Goal: Task Accomplishment & Management: Manage account settings

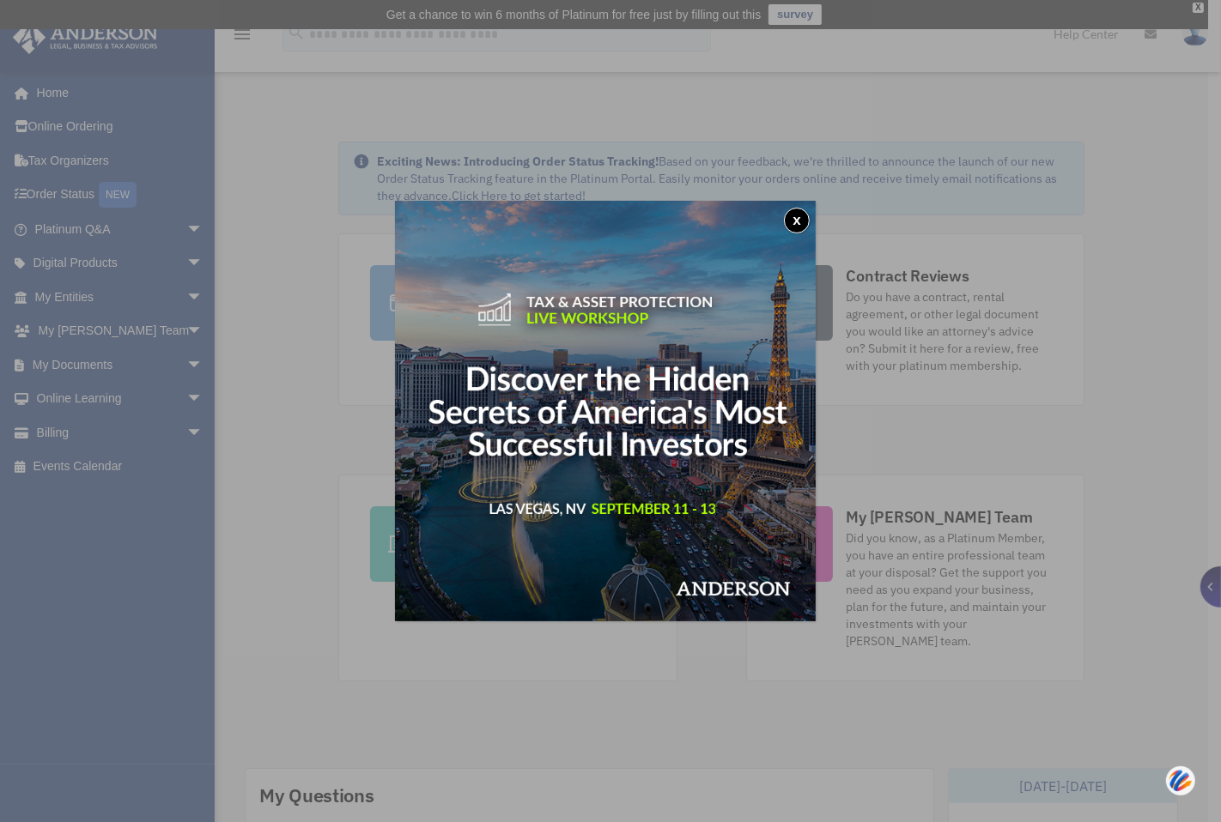
click at [86, 364] on div "x" at bounding box center [610, 411] width 1221 height 822
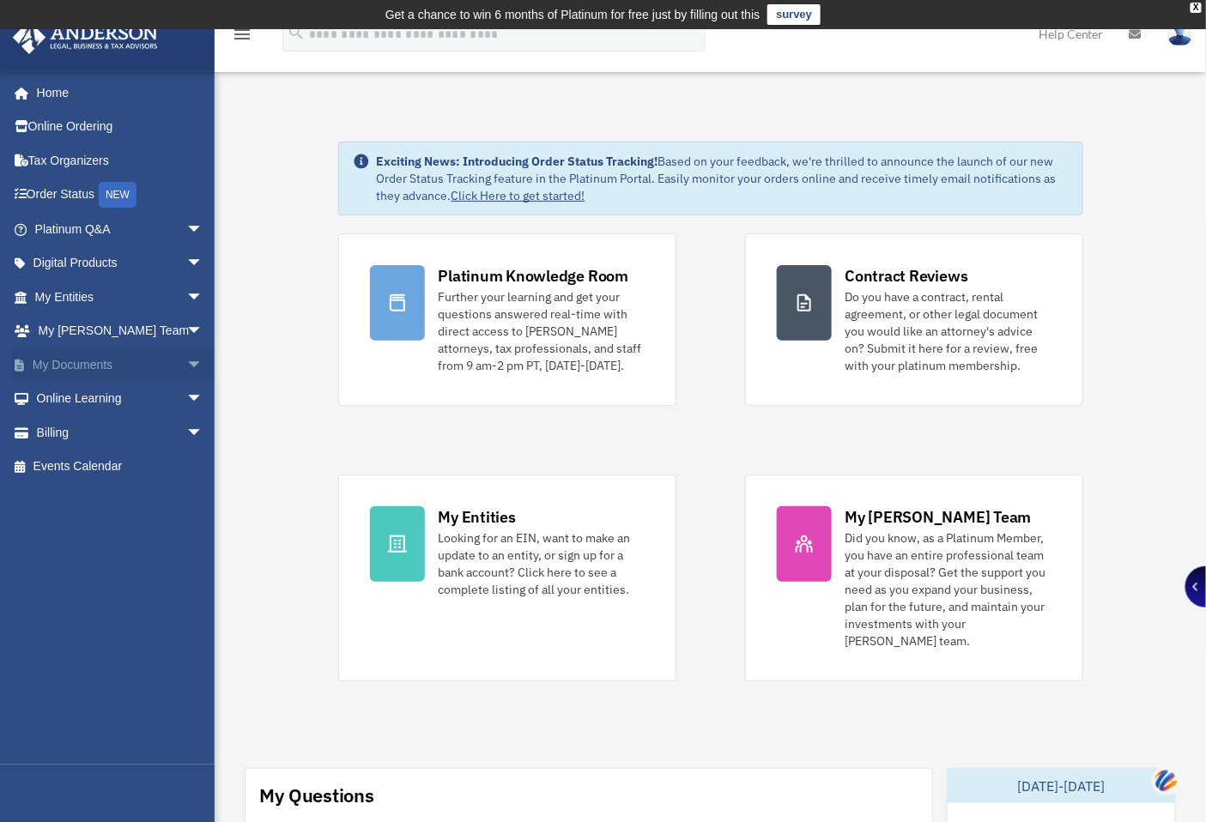
click at [88, 363] on link "My Documents arrow_drop_down" at bounding box center [120, 365] width 217 height 34
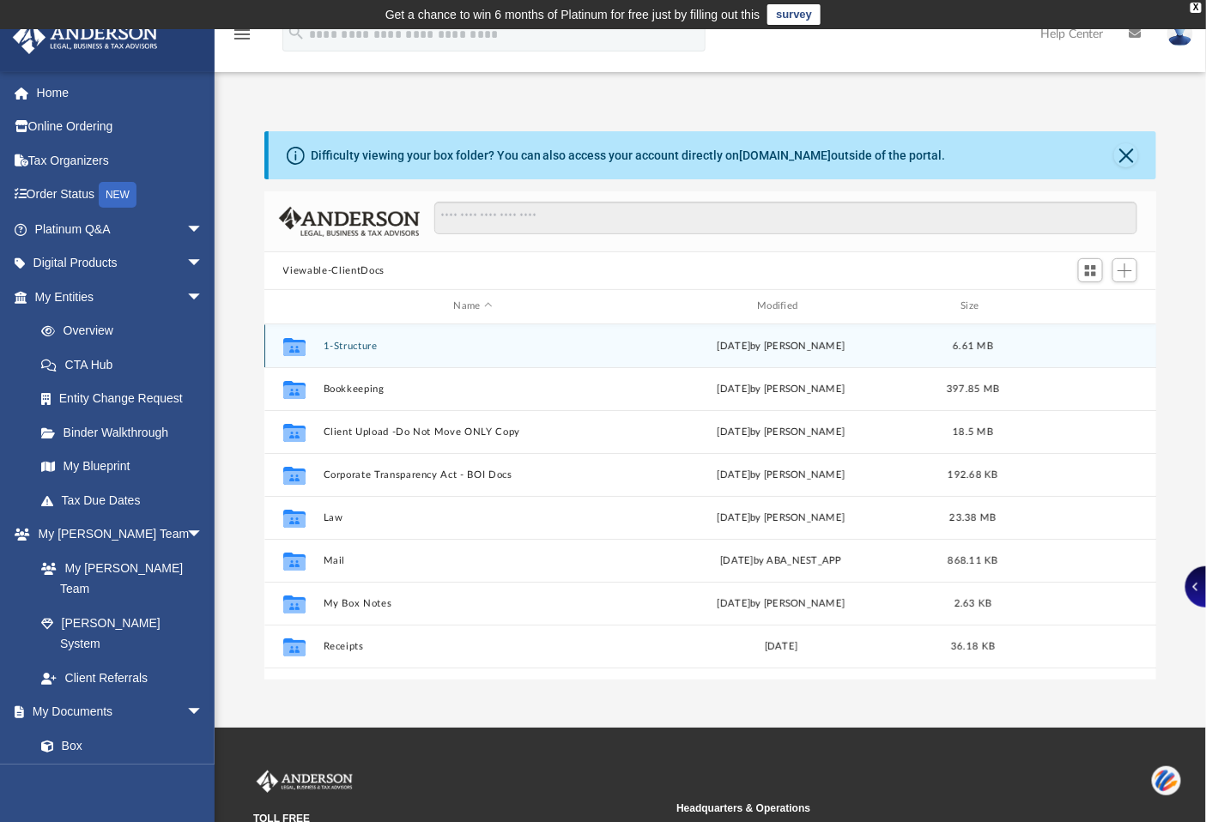
scroll to position [374, 878]
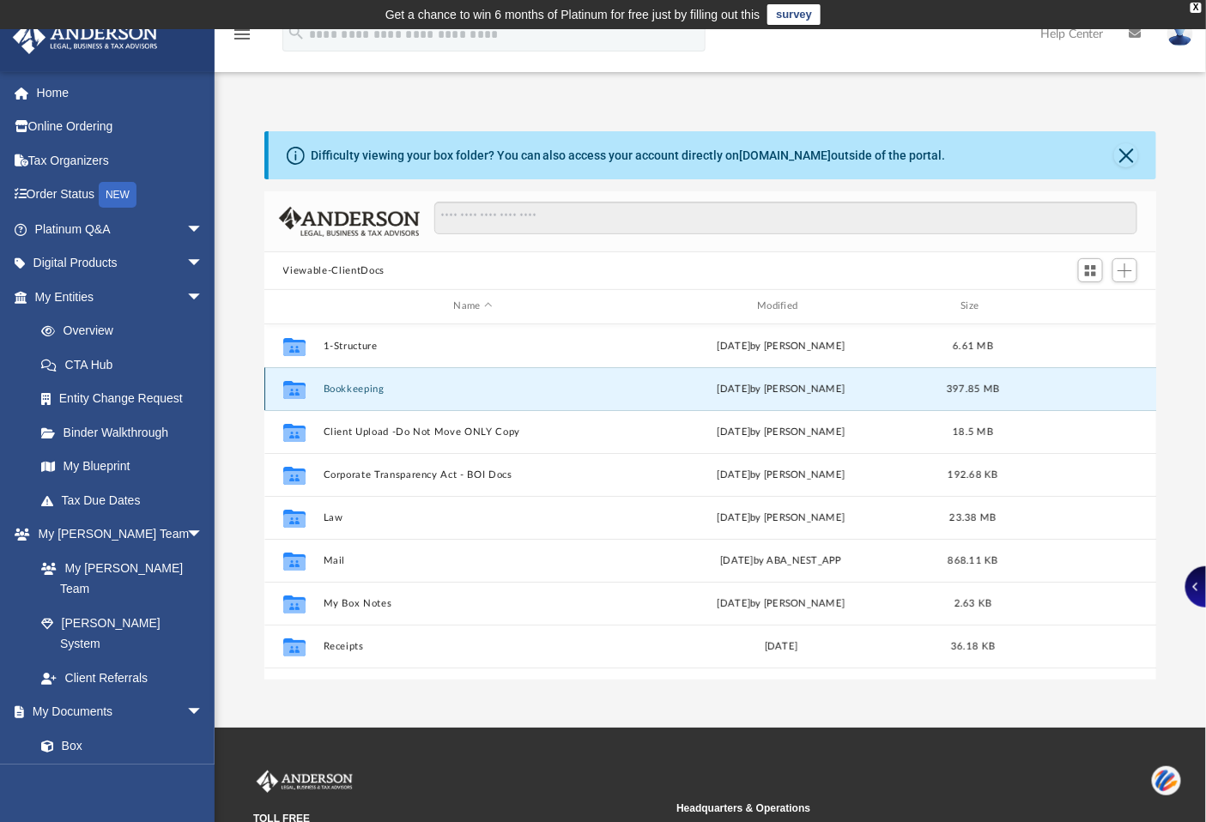
click at [355, 391] on button "Bookkeeping" at bounding box center [473, 389] width 300 height 11
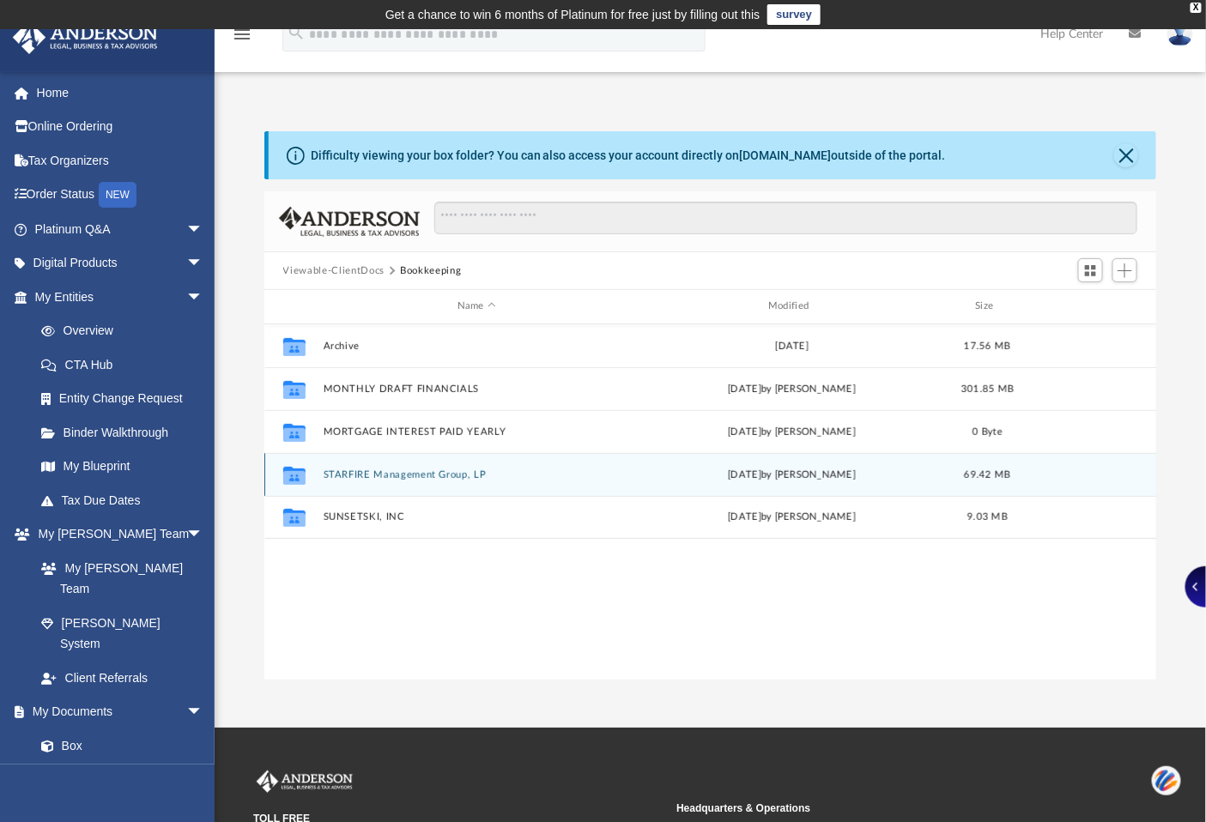
click at [422, 468] on div "Collaborated Folder STARFIRE Management Group, LP [DATE] by [PERSON_NAME] 69.42…" at bounding box center [710, 474] width 893 height 43
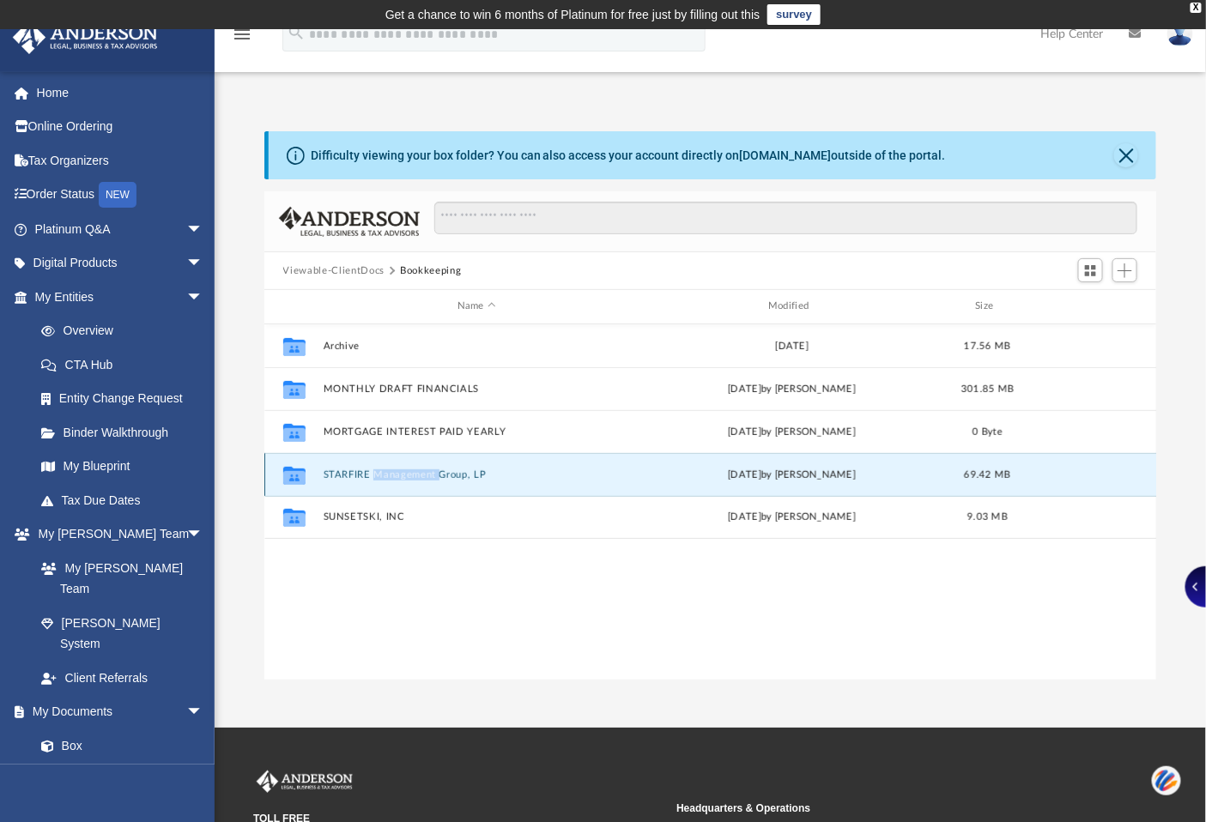
click at [422, 468] on div "Collaborated Folder STARFIRE Management Group, LP [DATE] by [PERSON_NAME] 69.42…" at bounding box center [710, 474] width 893 height 43
click at [299, 470] on icon "grid" at bounding box center [294, 475] width 22 height 18
click at [294, 475] on icon "grid" at bounding box center [294, 477] width 22 height 14
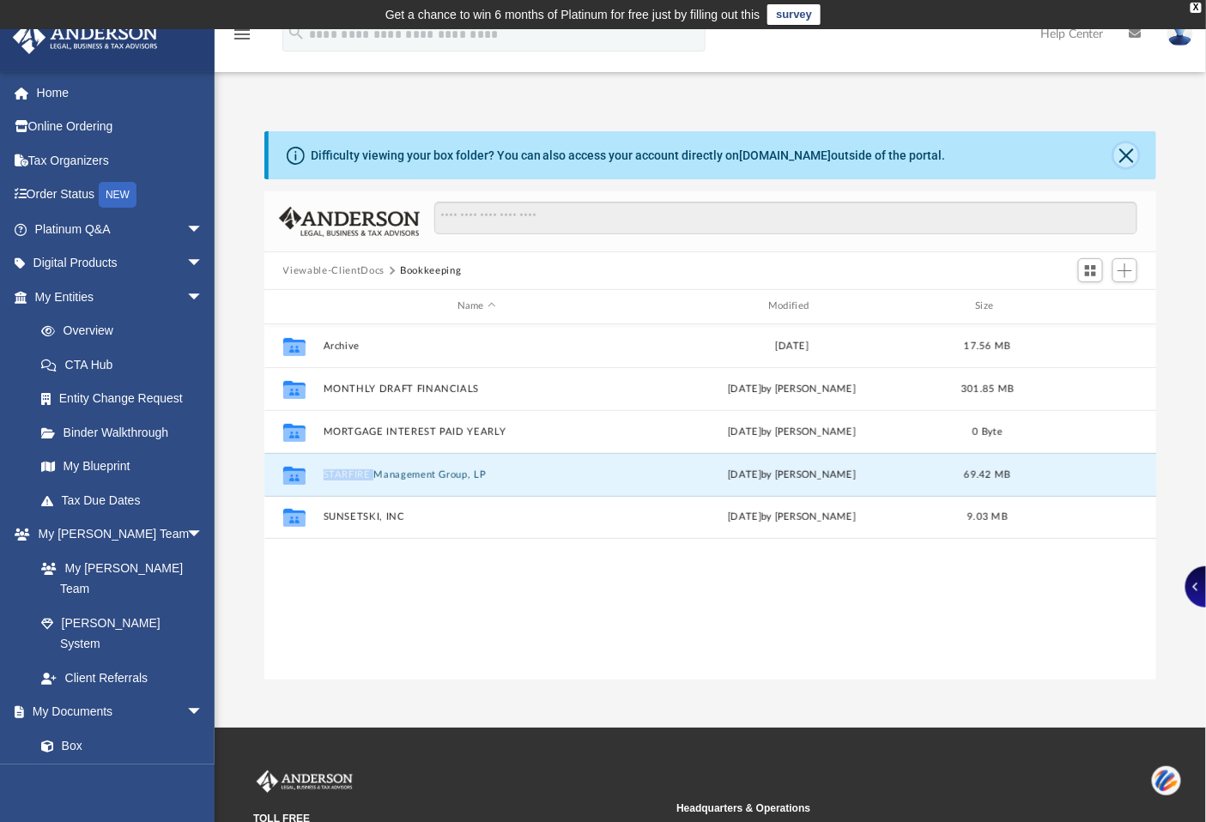
click at [1127, 161] on button "Close" at bounding box center [1126, 155] width 24 height 24
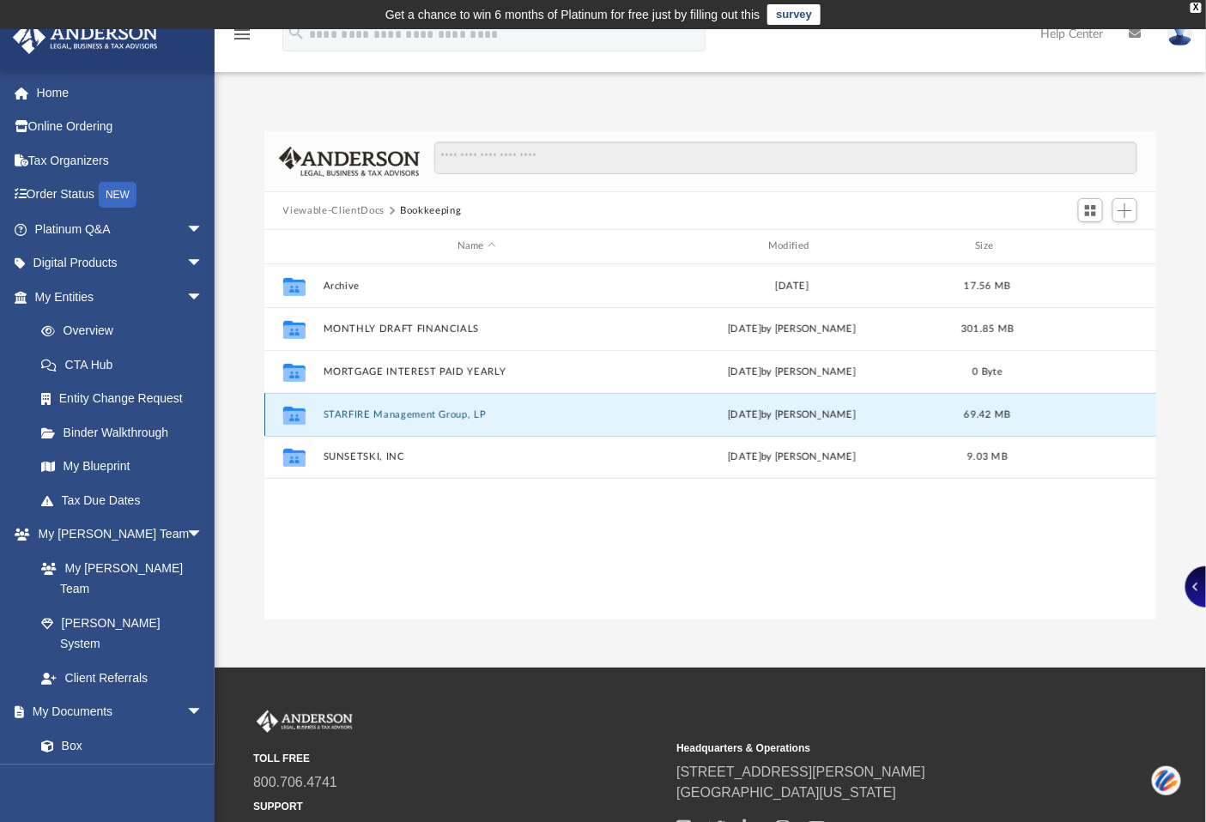
click at [298, 418] on icon "grid" at bounding box center [294, 415] width 22 height 18
click at [298, 417] on icon "grid" at bounding box center [294, 417] width 22 height 14
click at [298, 414] on icon "grid" at bounding box center [294, 417] width 22 height 14
click at [1191, 3] on div "X" at bounding box center [1196, 8] width 11 height 10
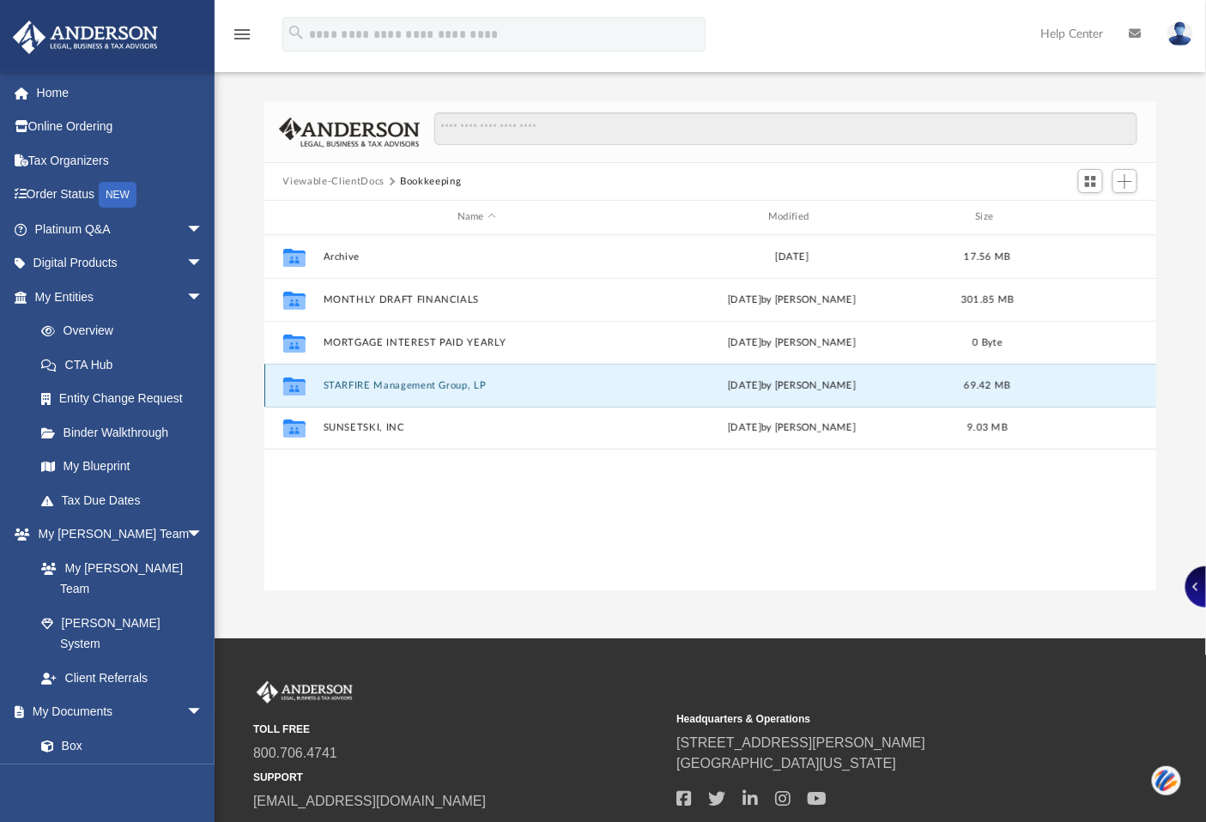
drag, startPoint x: 391, startPoint y: 388, endPoint x: 391, endPoint y: 379, distance: 9.4
drag, startPoint x: 391, startPoint y: 379, endPoint x: 379, endPoint y: 382, distance: 13.3
click at [379, 382] on button "STARFIRE Management Group, LP" at bounding box center [476, 385] width 307 height 11
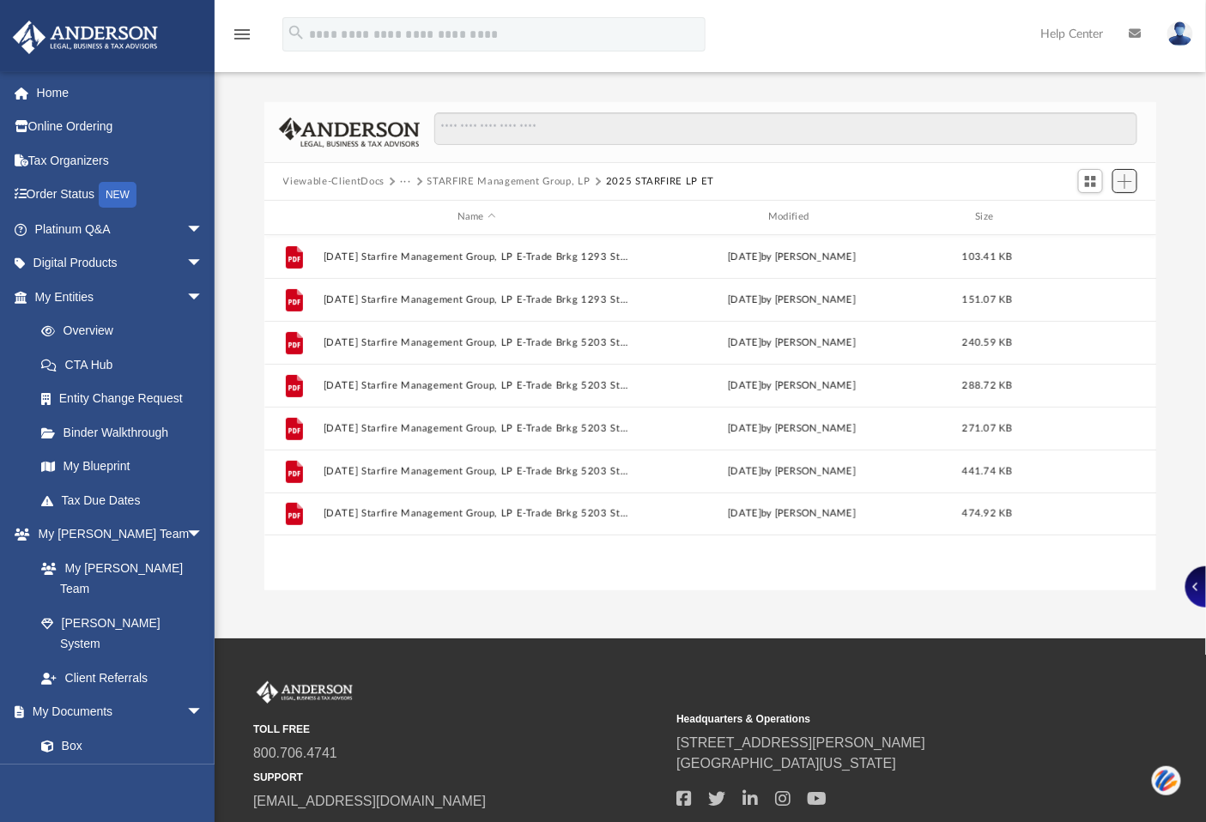
click at [1127, 176] on span "Add" at bounding box center [1125, 181] width 15 height 15
click at [1086, 213] on li "Upload" at bounding box center [1101, 216] width 55 height 18
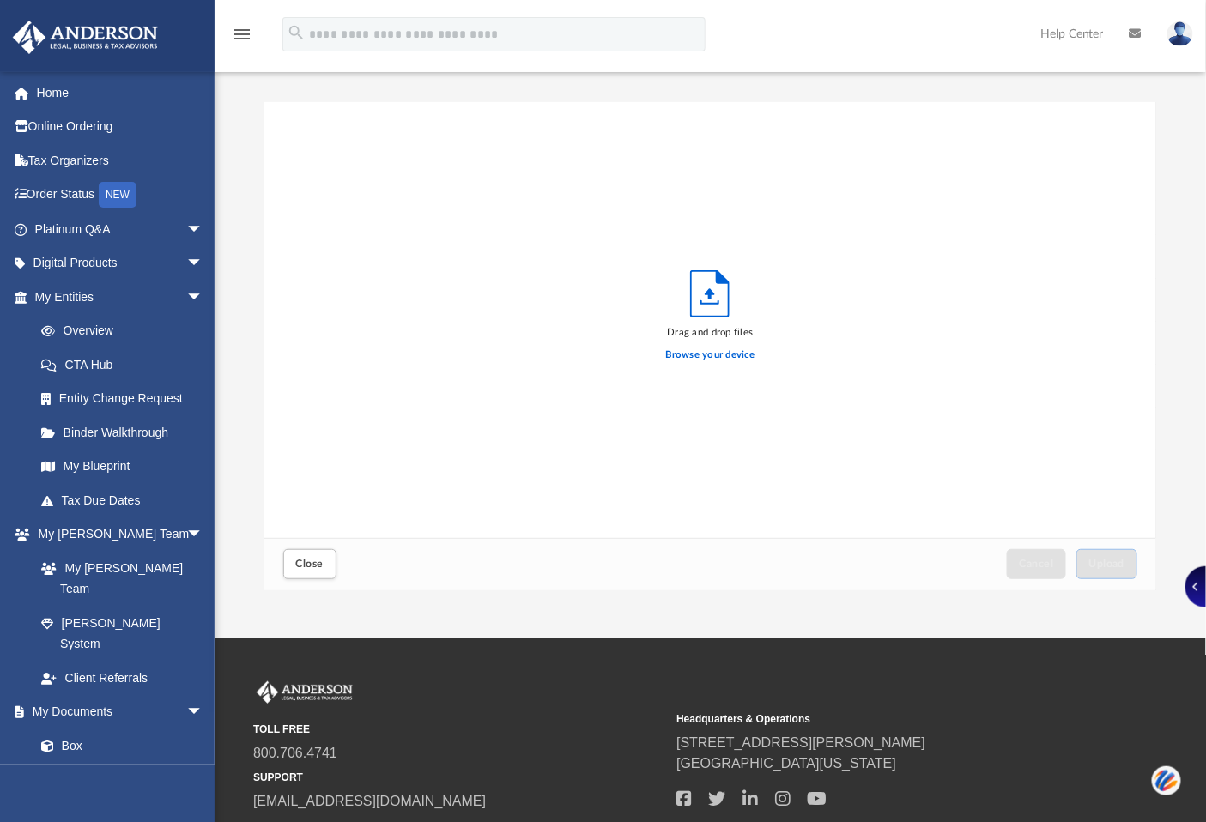
scroll to position [421, 878]
click at [697, 354] on label "Browse your device" at bounding box center [710, 355] width 89 height 15
click at [0, 0] on input "Browse your device" at bounding box center [0, 0] width 0 height 0
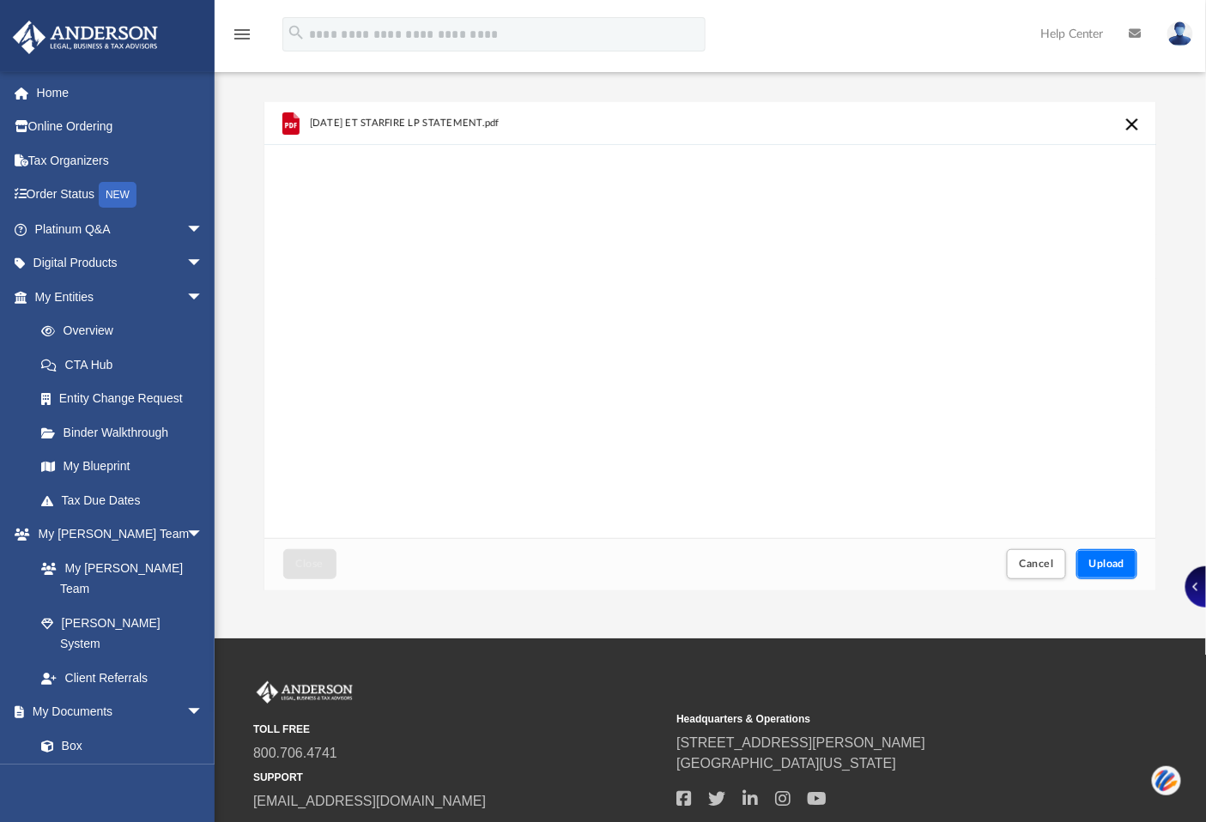
click at [1110, 560] on span "Upload" at bounding box center [1107, 564] width 36 height 10
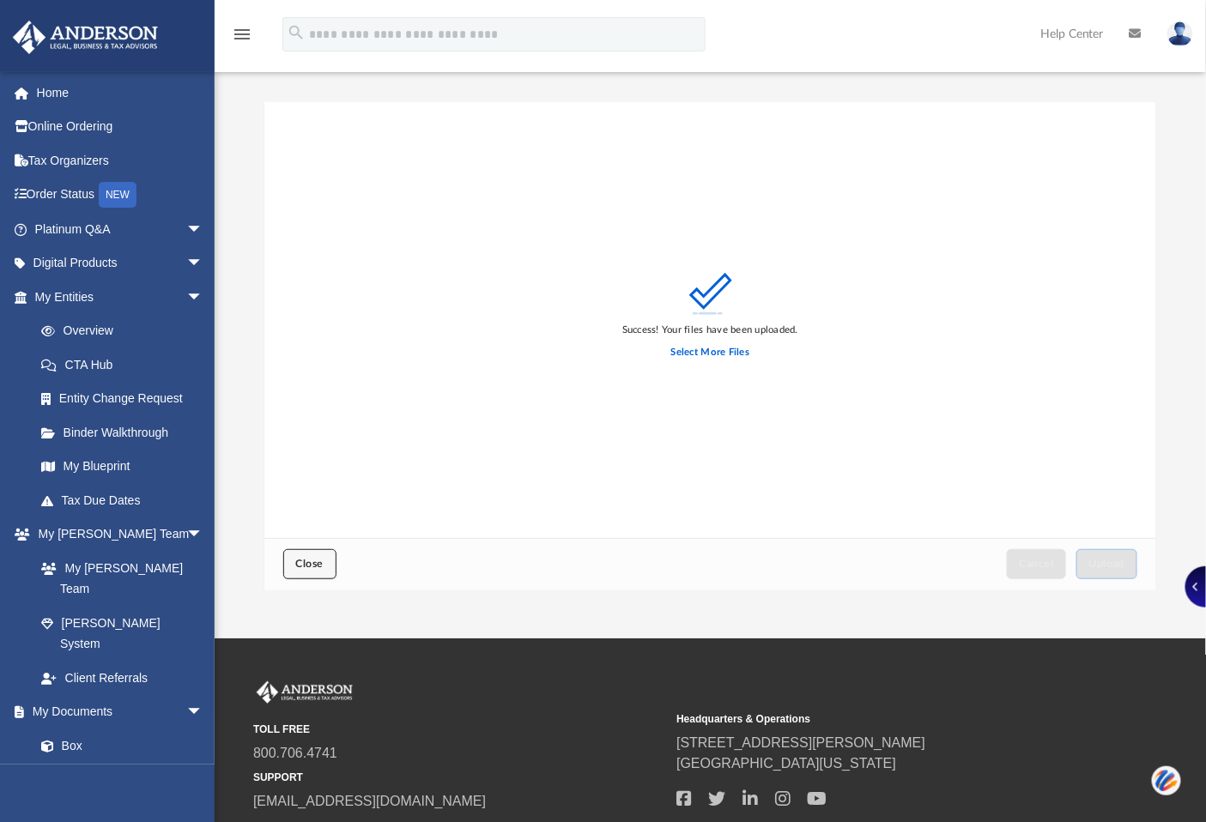
click at [303, 565] on span "Close" at bounding box center [309, 564] width 27 height 10
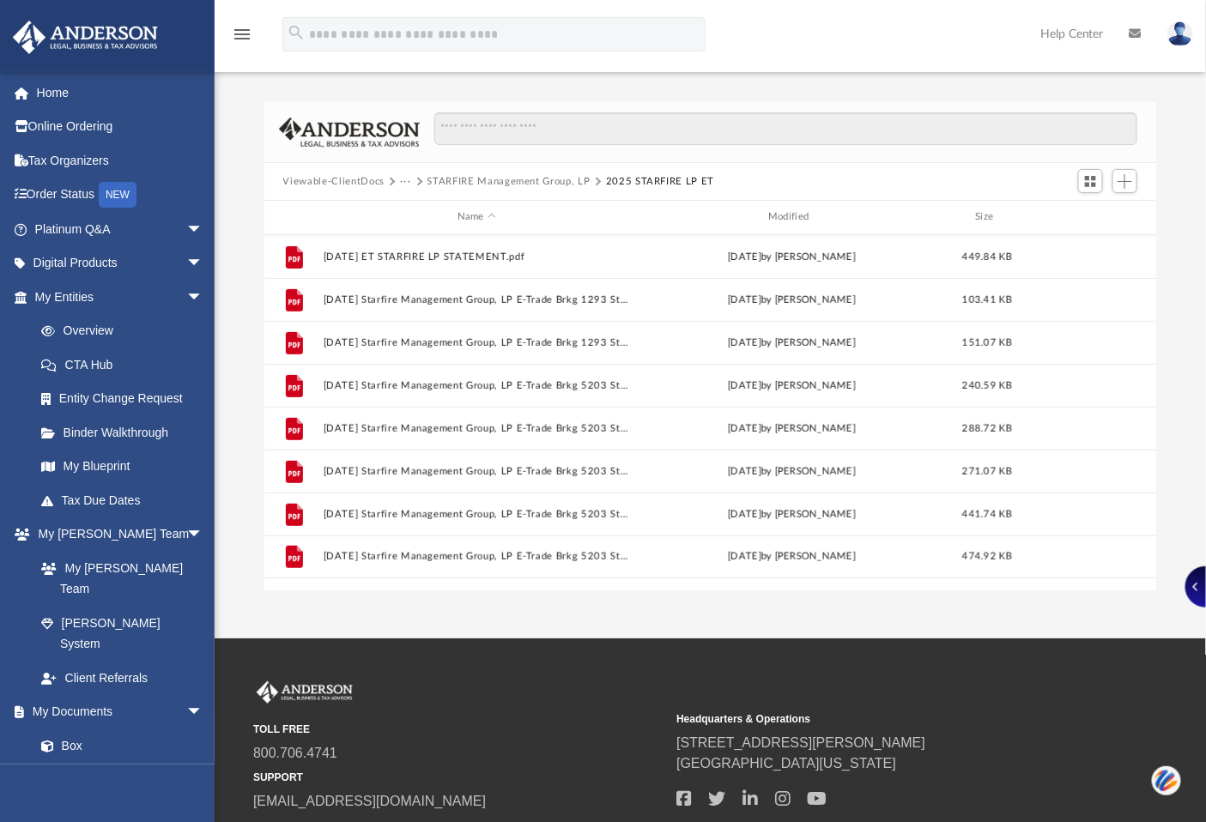
click at [415, 178] on span at bounding box center [418, 182] width 9 height 9
click at [409, 177] on button "···" at bounding box center [405, 181] width 11 height 15
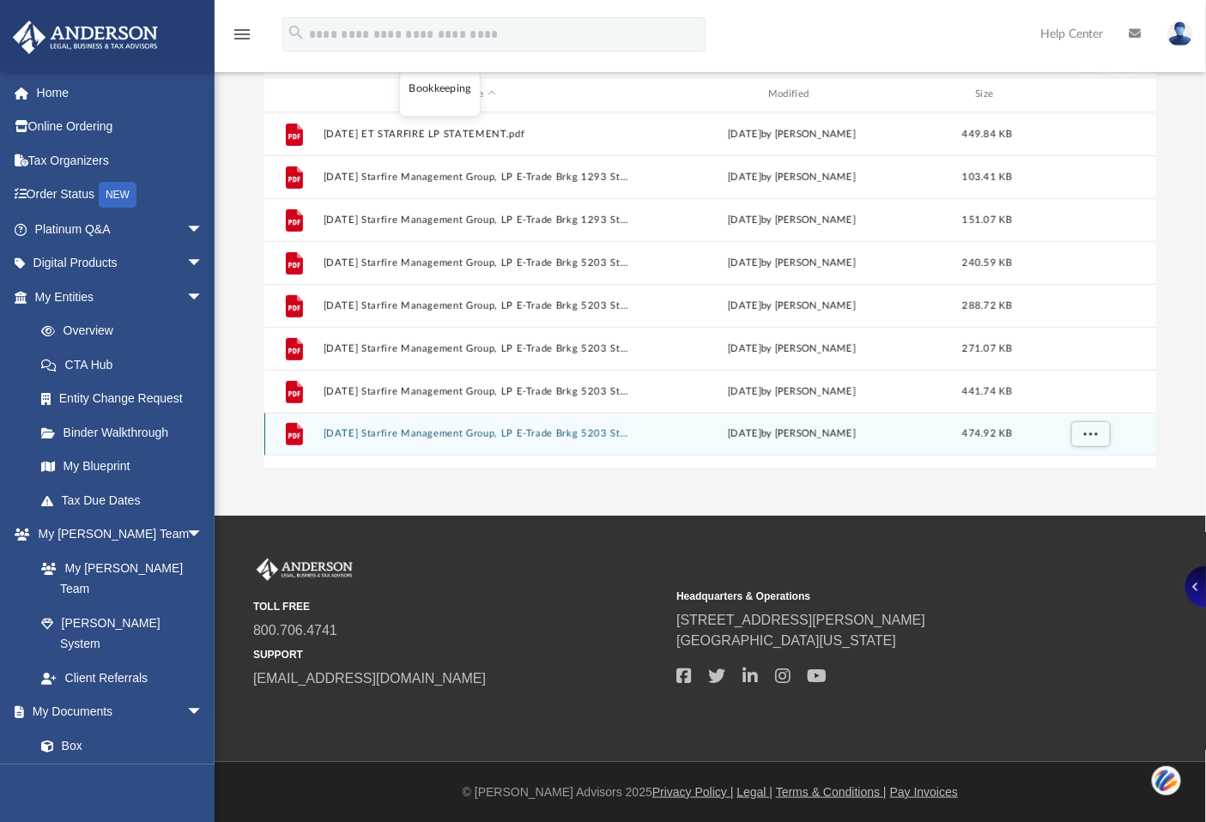
scroll to position [0, 0]
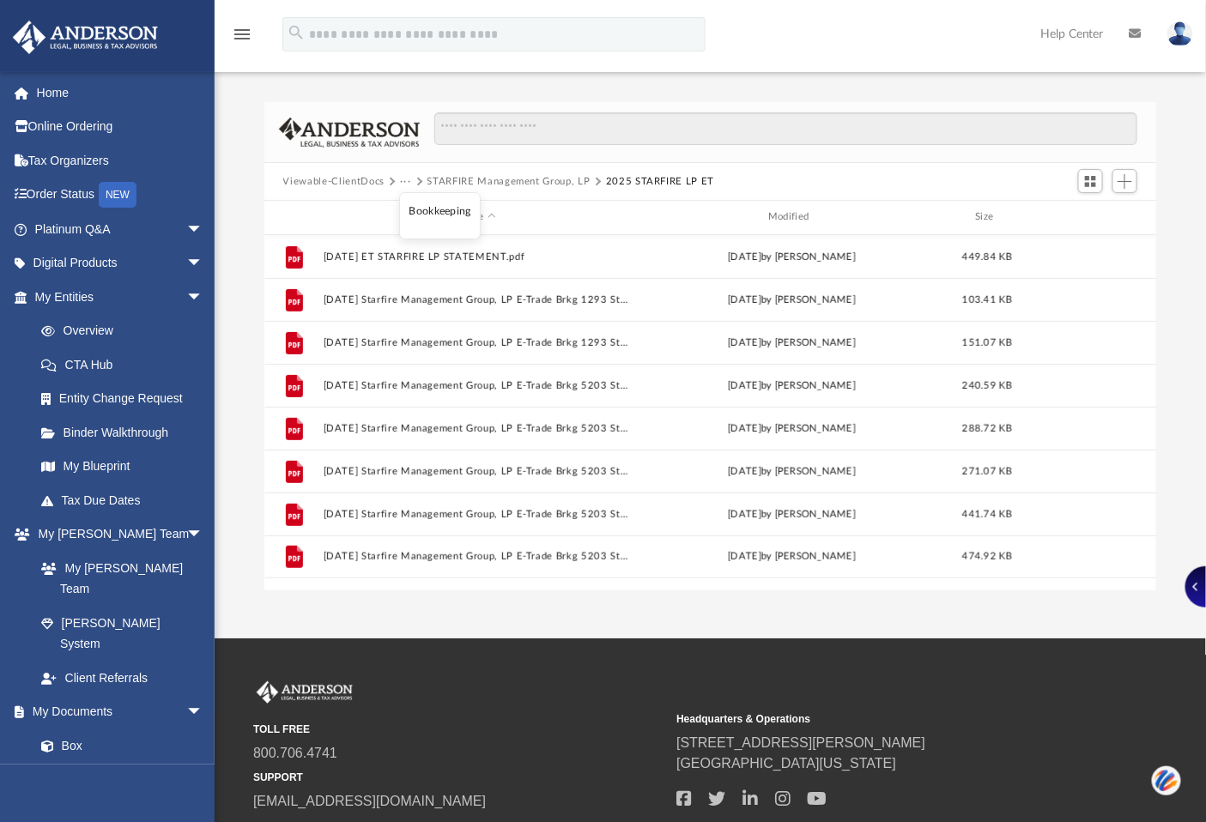
click at [408, 178] on button "···" at bounding box center [405, 181] width 11 height 15
click at [407, 176] on button "···" at bounding box center [405, 181] width 11 height 15
click at [356, 175] on button "Viewable-ClientDocs" at bounding box center [333, 181] width 101 height 15
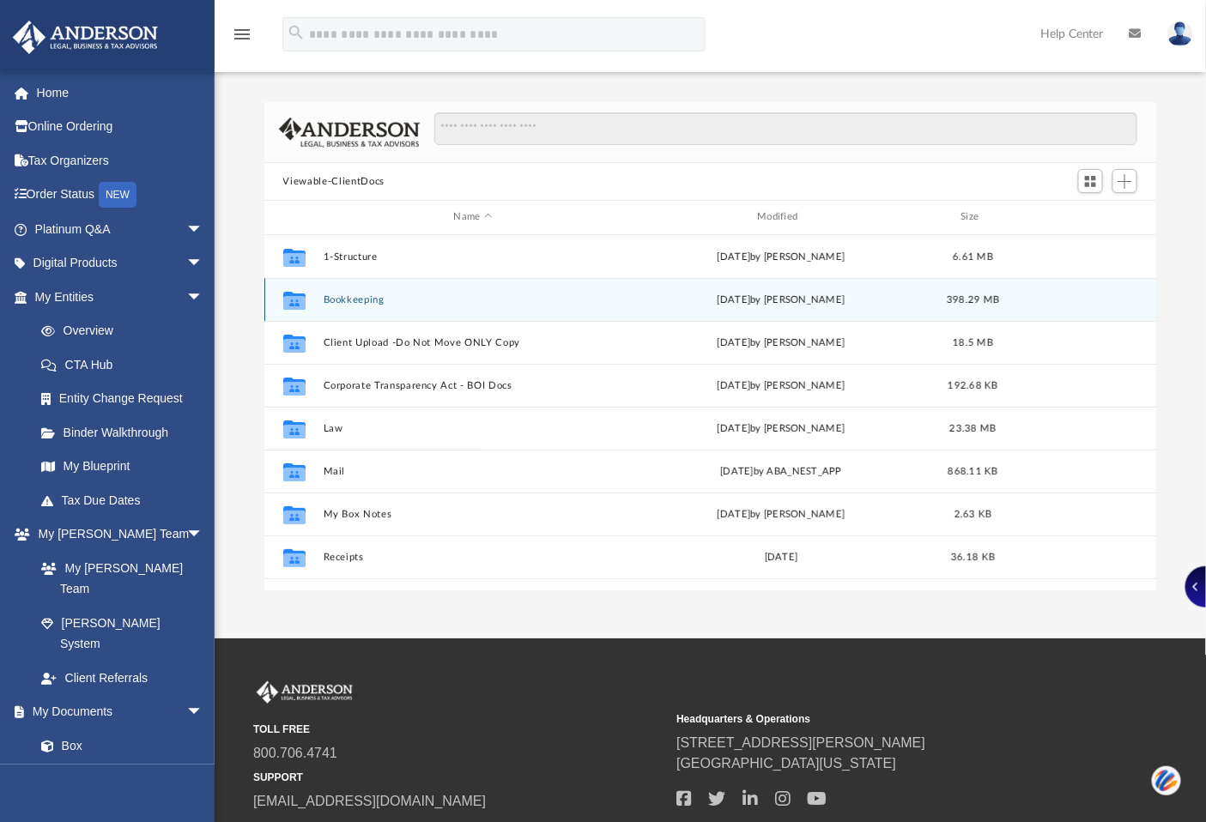
click at [355, 294] on button "Bookkeeping" at bounding box center [473, 299] width 300 height 11
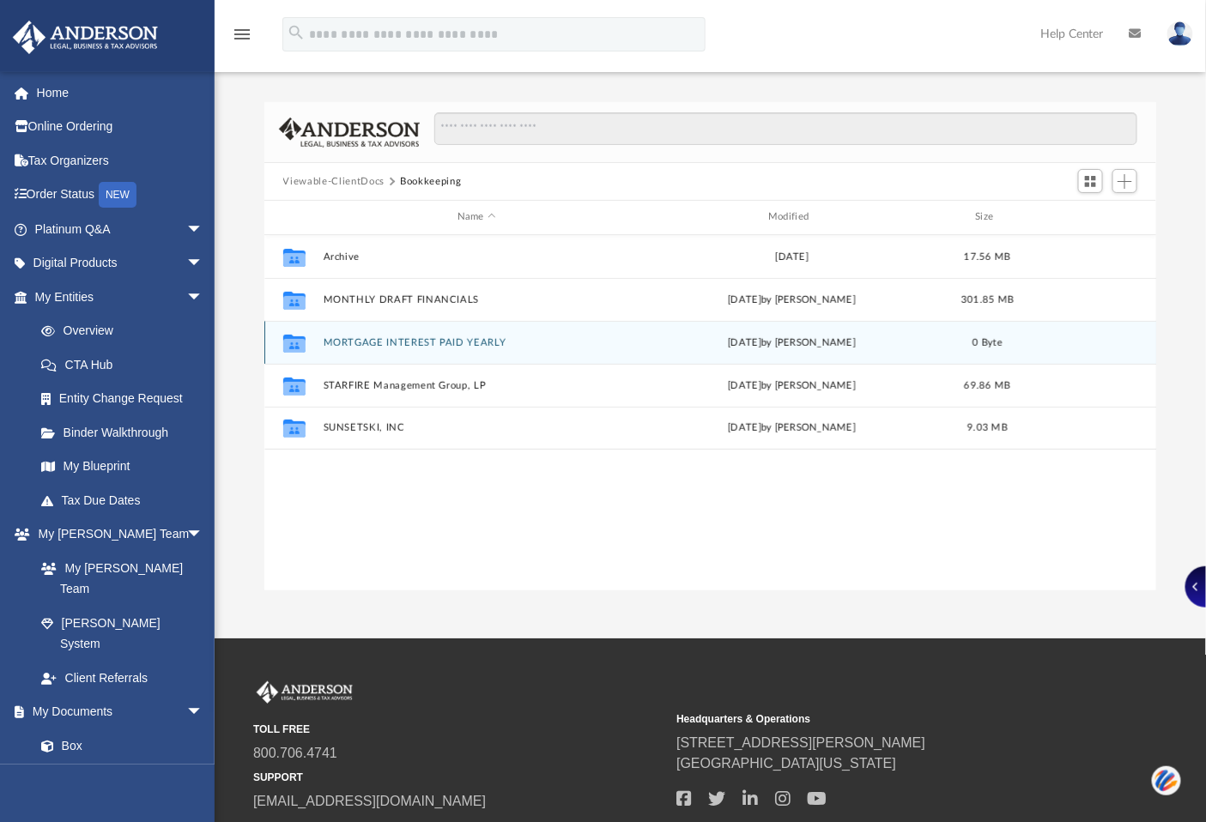
click at [400, 339] on button "MORTGAGE INTEREST PAID YEARLY" at bounding box center [476, 342] width 307 height 11
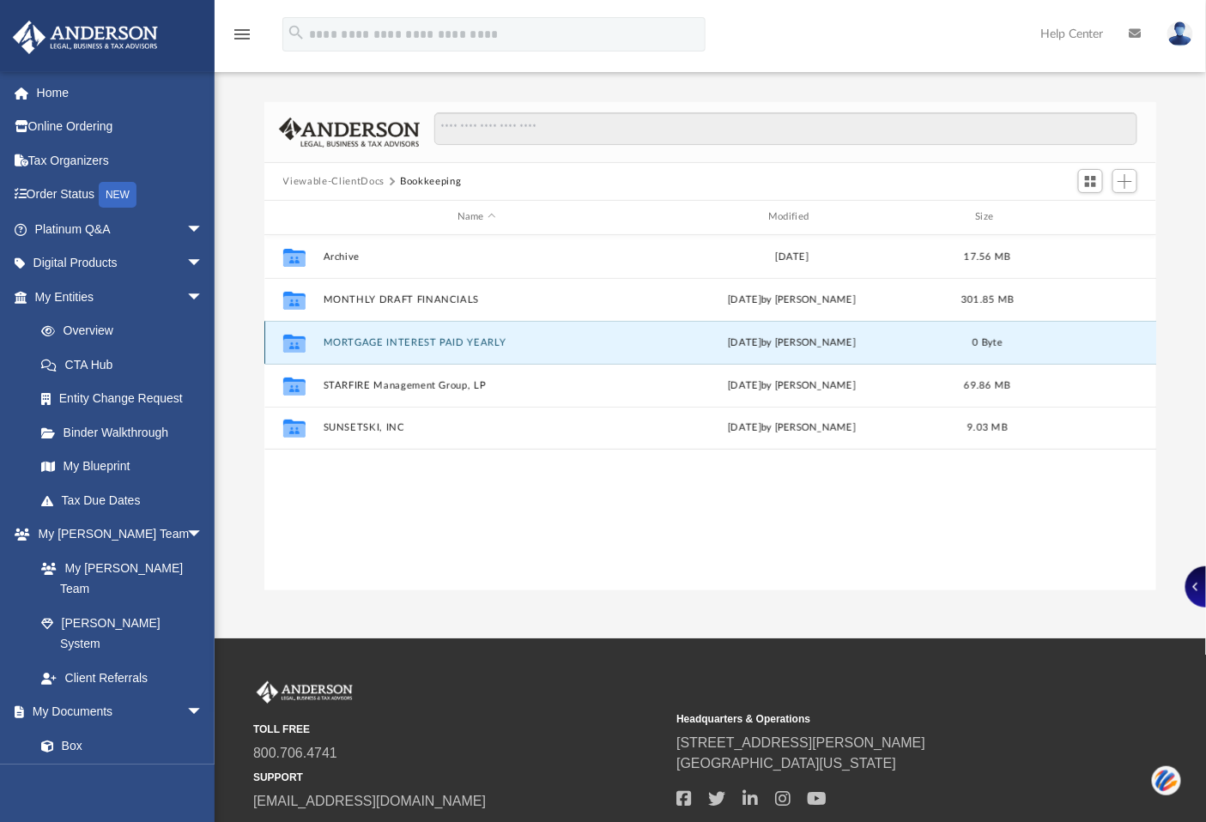
click at [400, 339] on button "MORTGAGE INTEREST PAID YEARLY" at bounding box center [476, 342] width 307 height 11
